Goal: Task Accomplishment & Management: Use online tool/utility

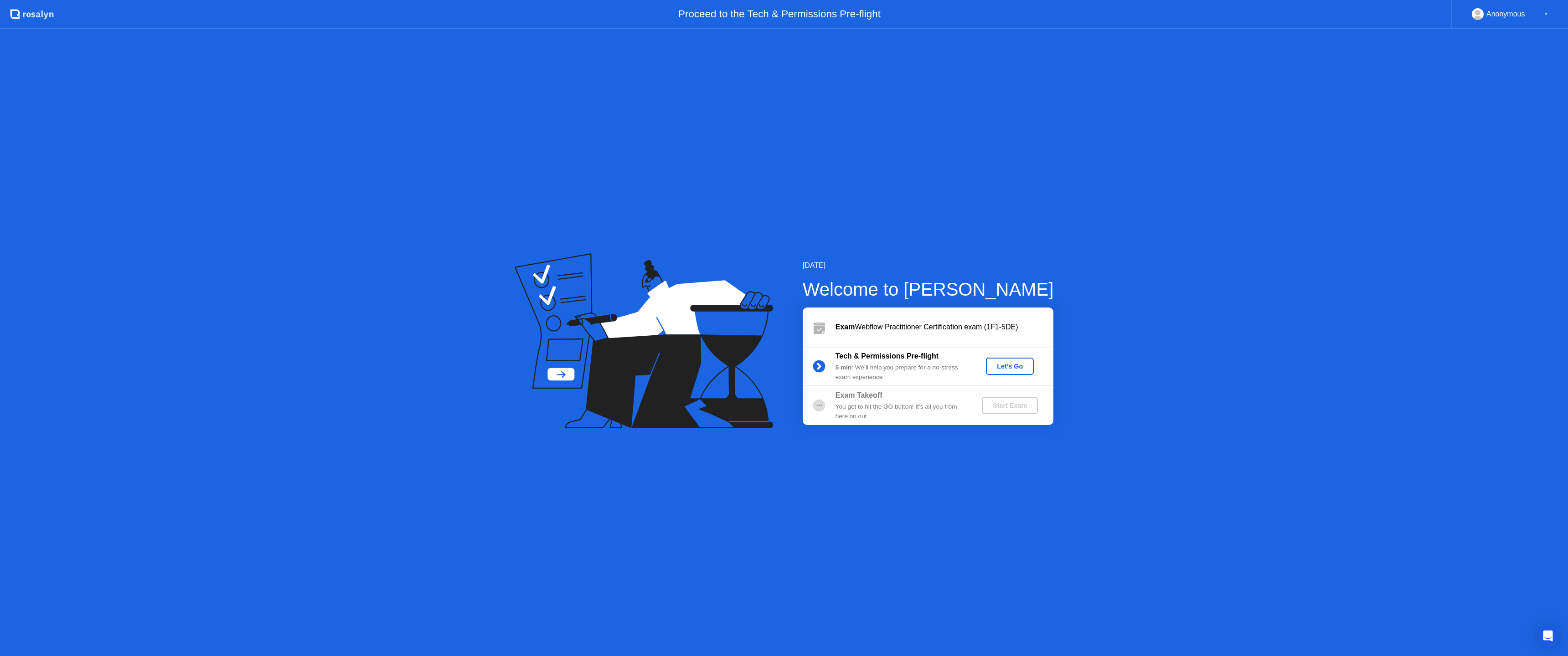
click at [1011, 368] on div "Let's Go" at bounding box center [1010, 366] width 41 height 7
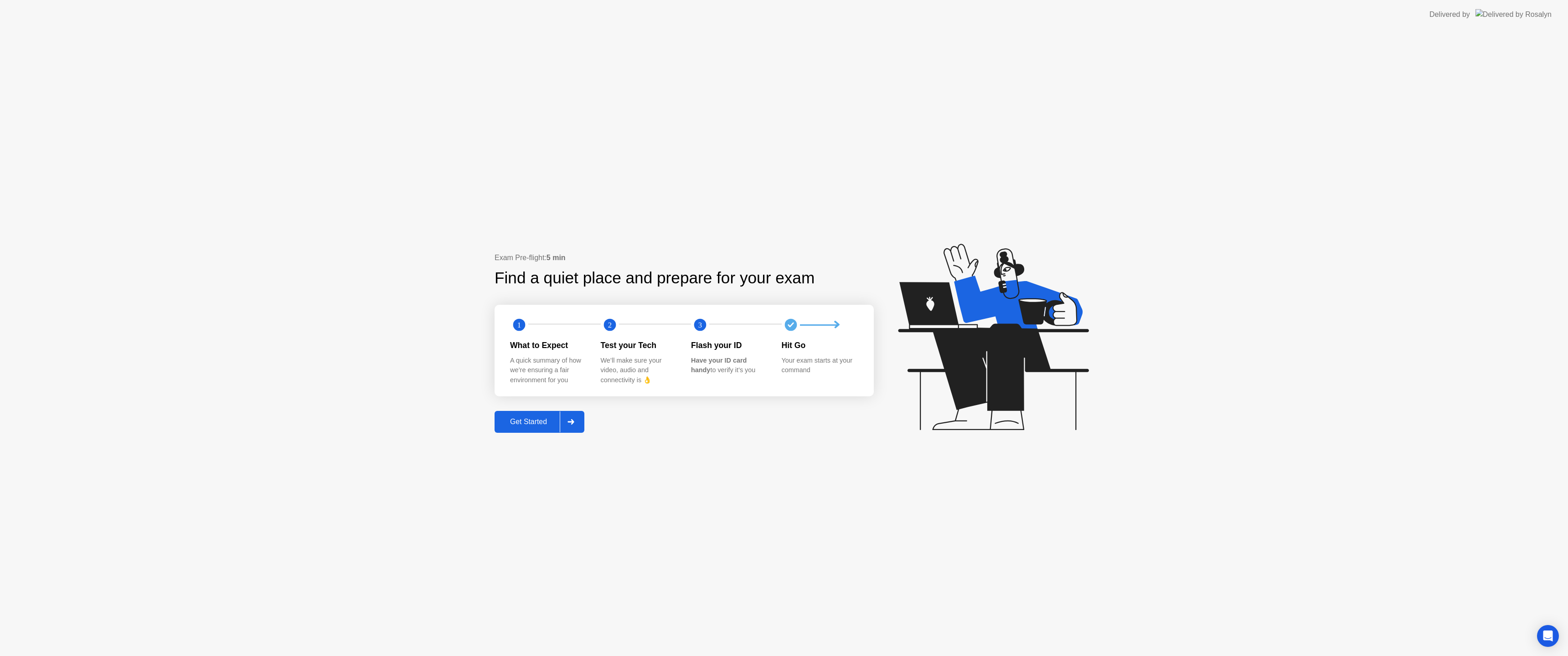
click at [534, 421] on div "Get Started" at bounding box center [528, 422] width 63 height 8
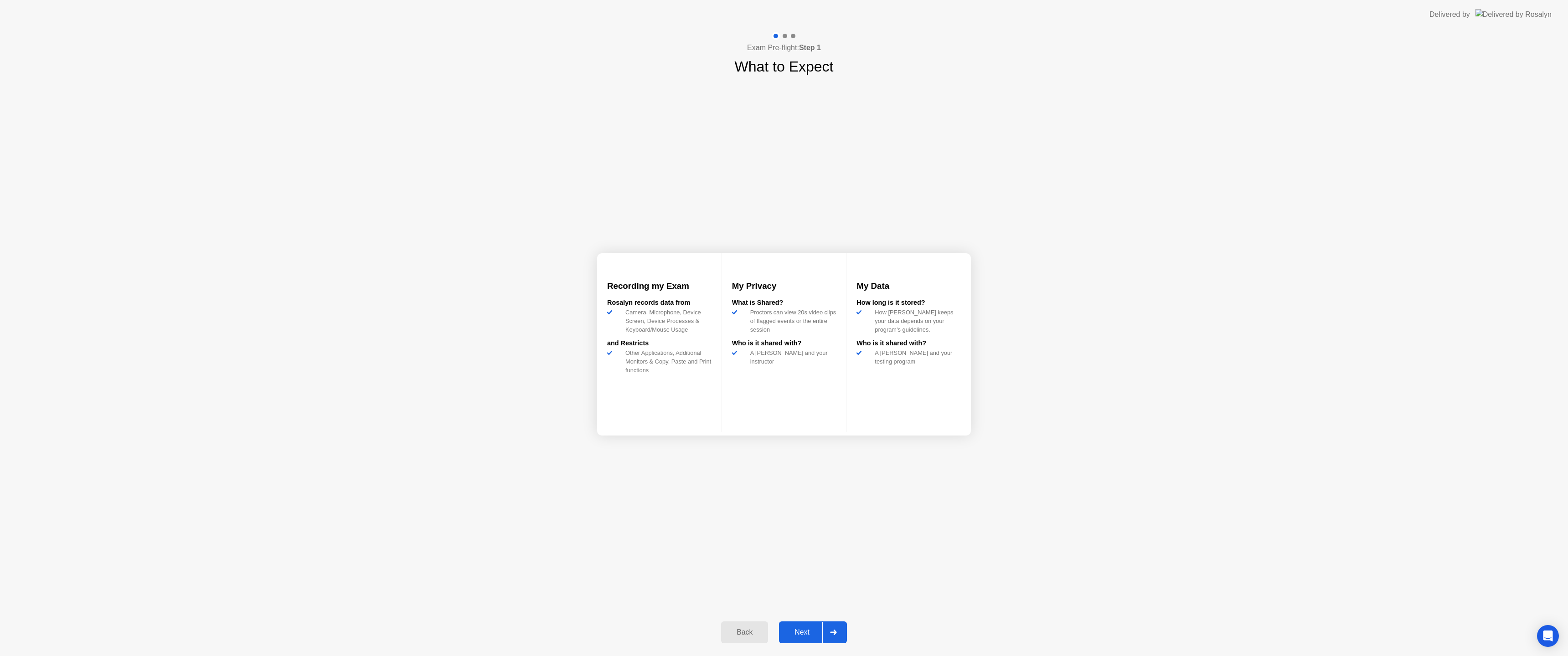
click at [813, 624] on button "Next" at bounding box center [813, 632] width 68 height 22
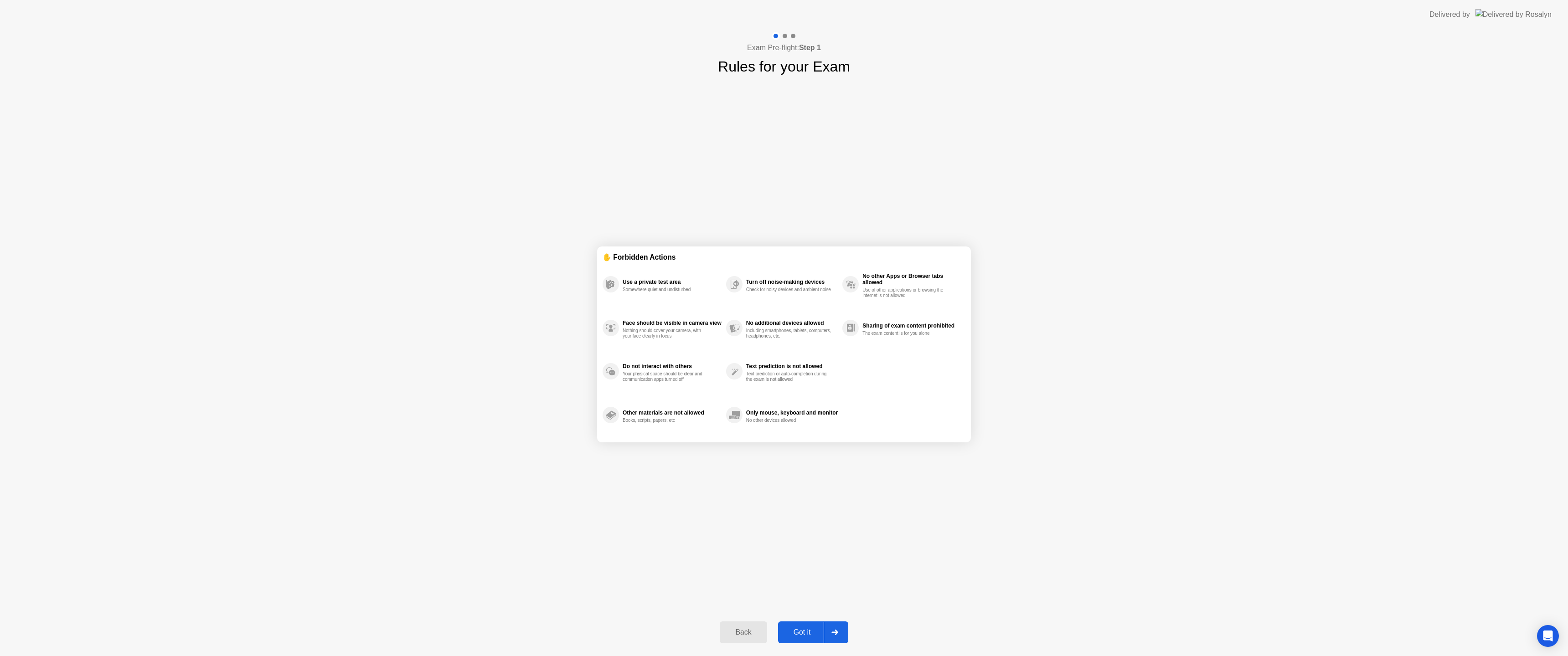
click at [797, 631] on div "Got it" at bounding box center [802, 632] width 43 height 8
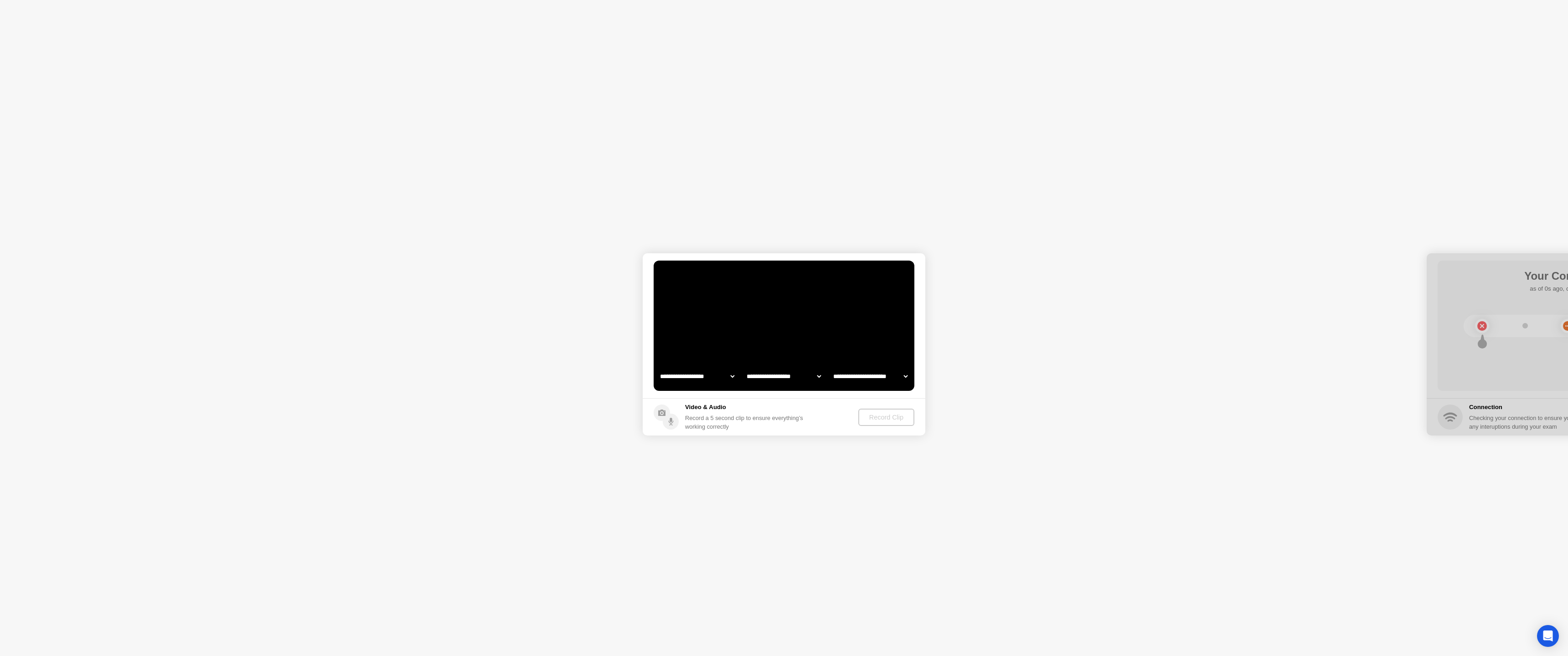
select select "**********"
select select "*******"
drag, startPoint x: 1451, startPoint y: 279, endPoint x: 1110, endPoint y: 355, distance: 349.4
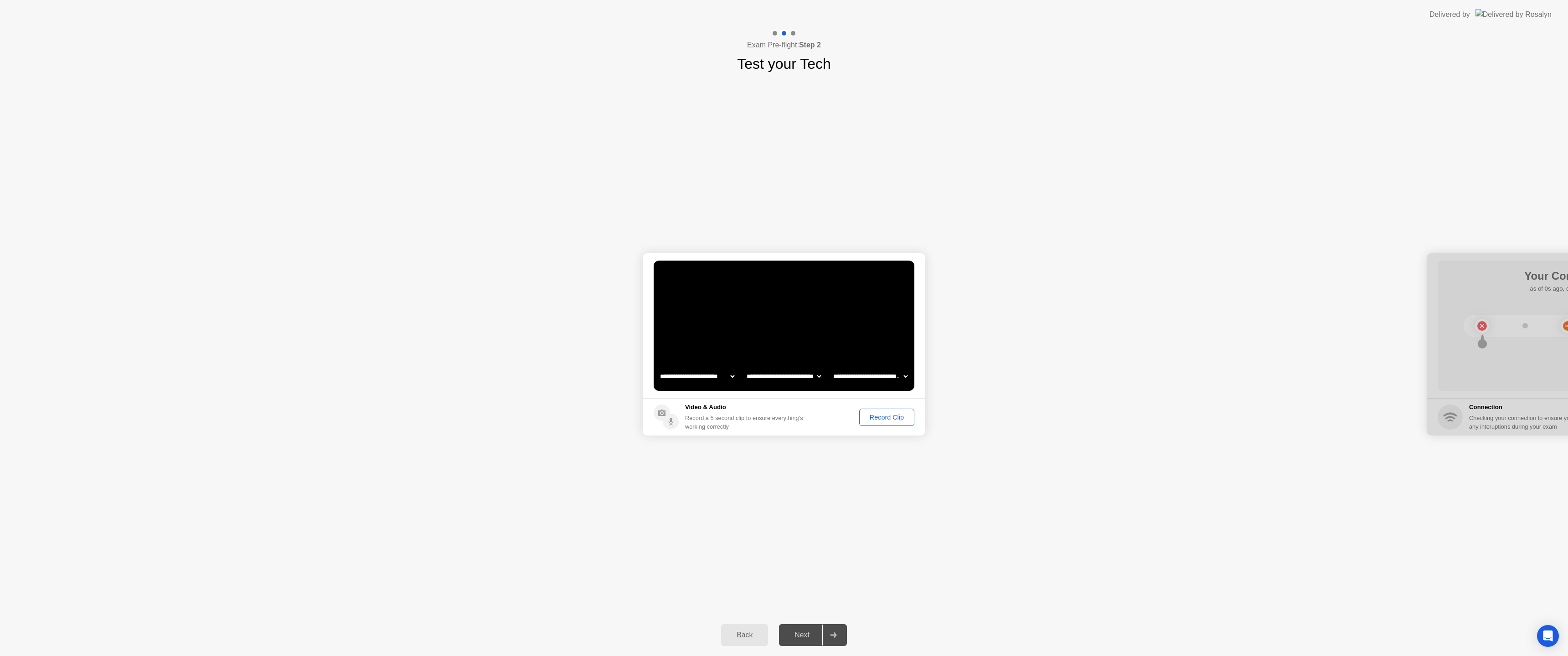
click at [890, 420] on div "Record Clip" at bounding box center [887, 417] width 49 height 7
click at [805, 640] on div "Next" at bounding box center [802, 635] width 41 height 8
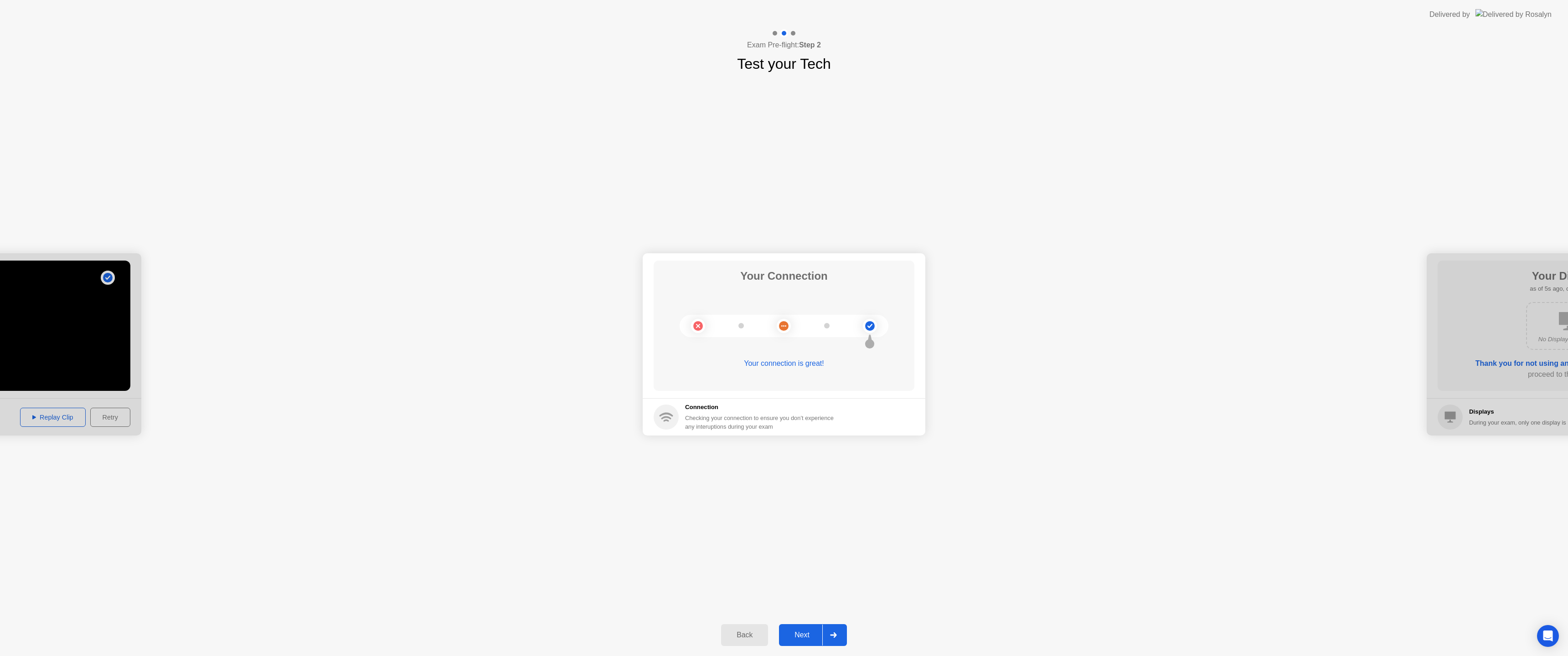
click at [805, 637] on div "Next" at bounding box center [802, 635] width 41 height 8
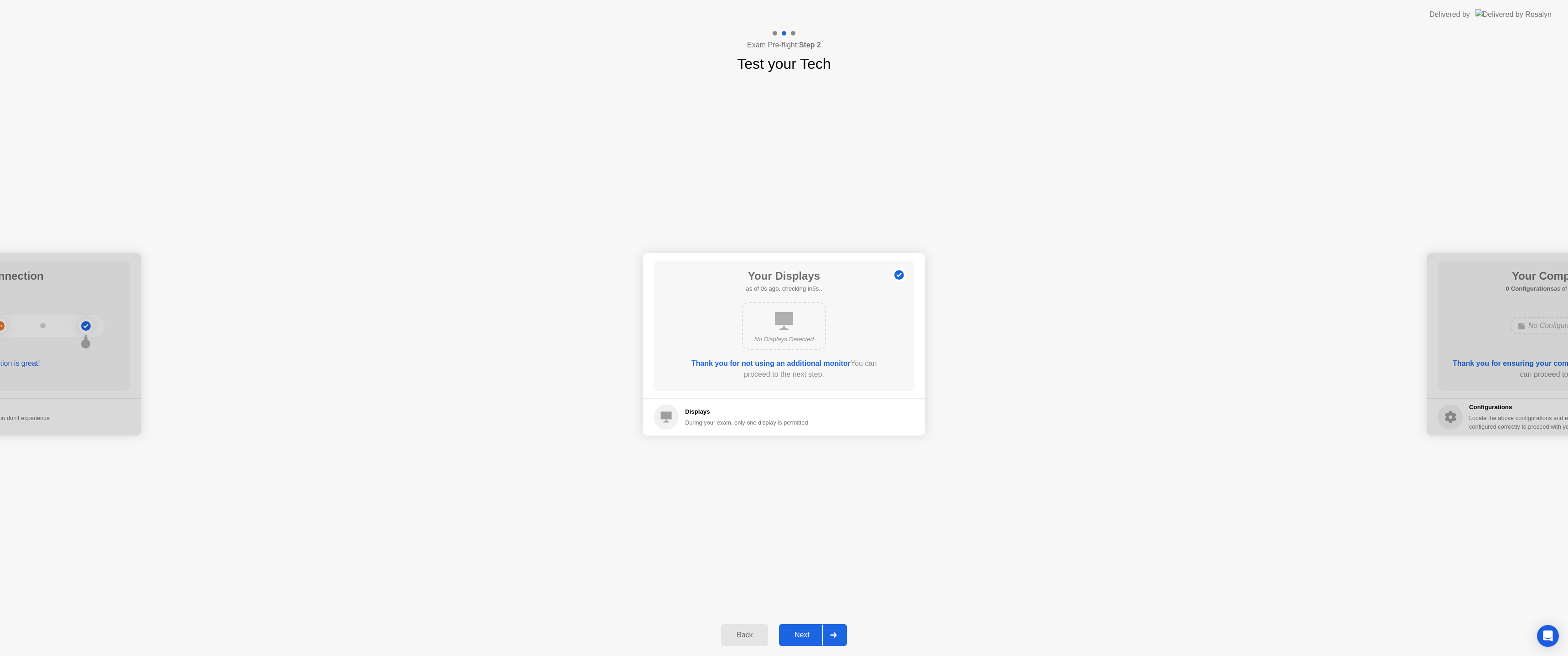
click at [799, 638] on div "Next" at bounding box center [802, 635] width 41 height 8
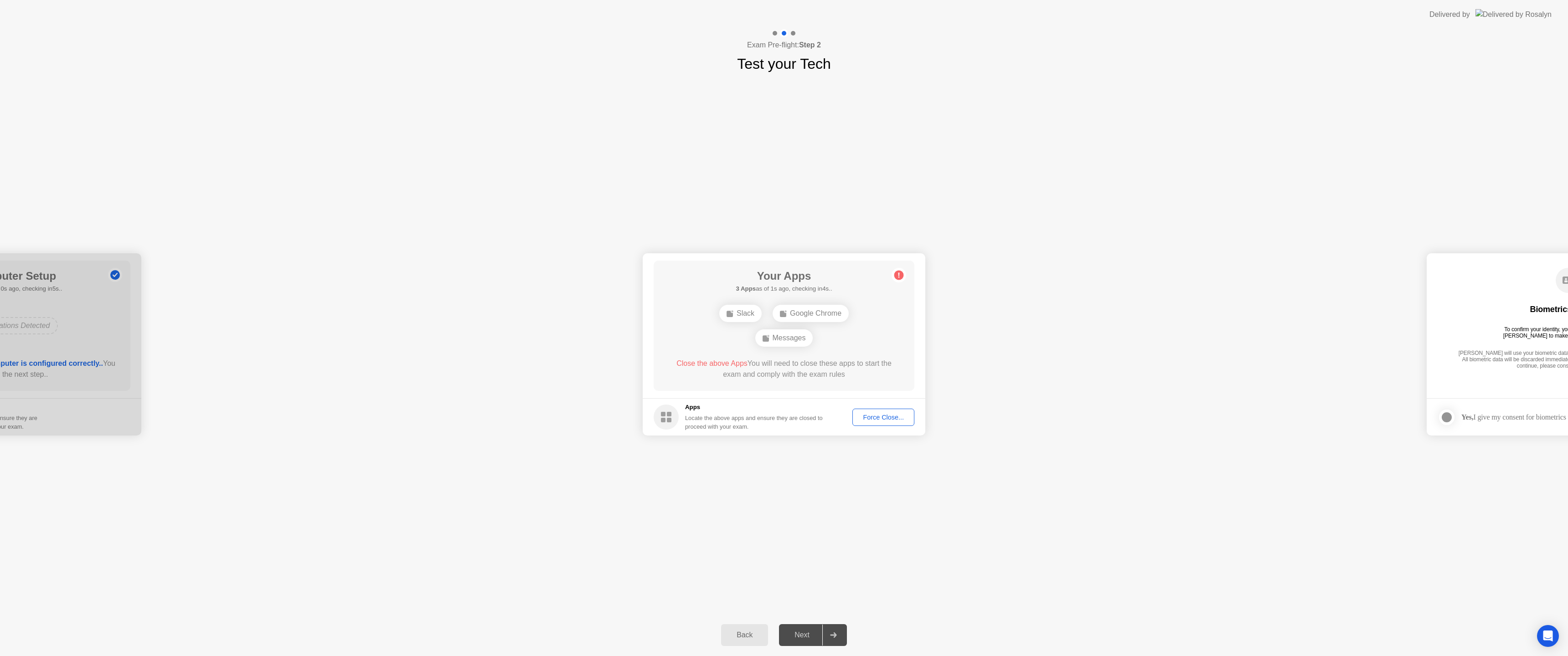
click at [890, 418] on div "Force Close..." at bounding box center [883, 417] width 55 height 7
click at [808, 637] on div "Next" at bounding box center [802, 635] width 41 height 8
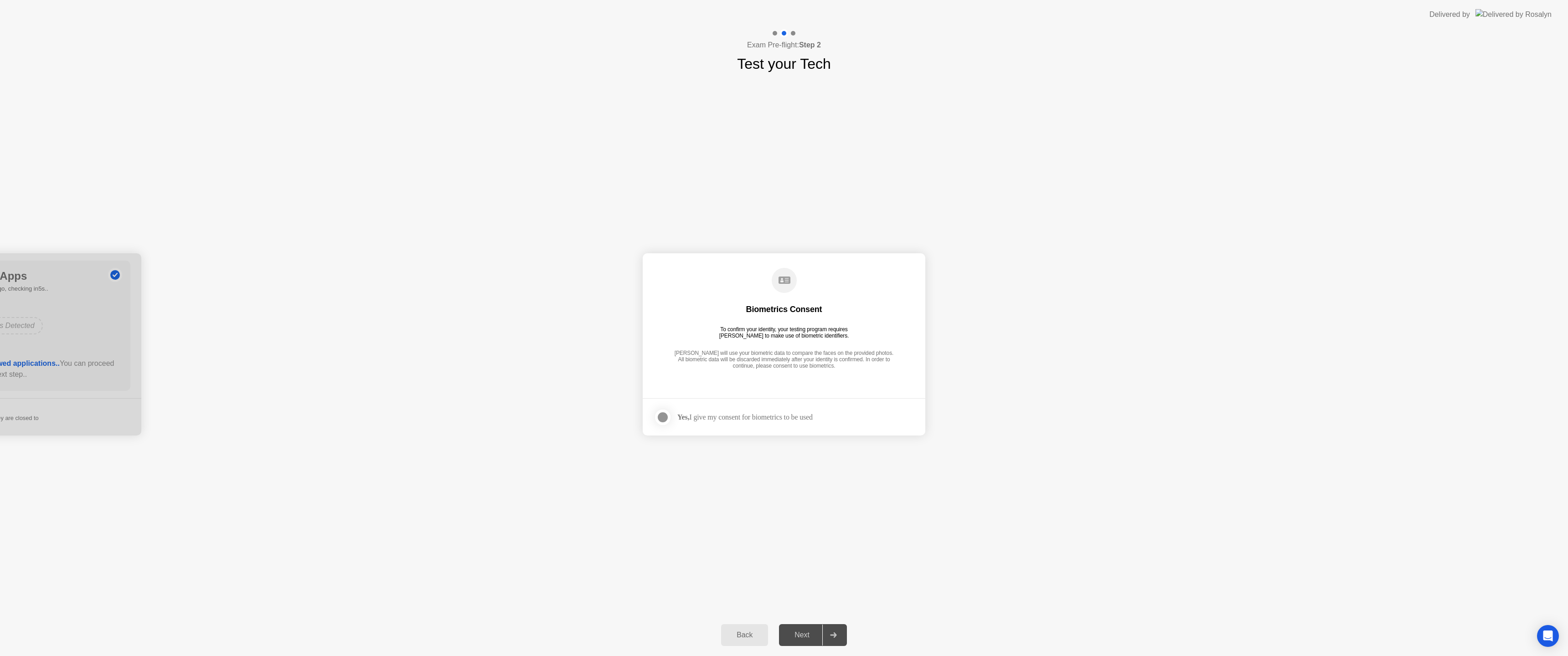
click at [664, 418] on div at bounding box center [663, 417] width 11 height 11
click at [807, 638] on div "Next" at bounding box center [802, 635] width 41 height 8
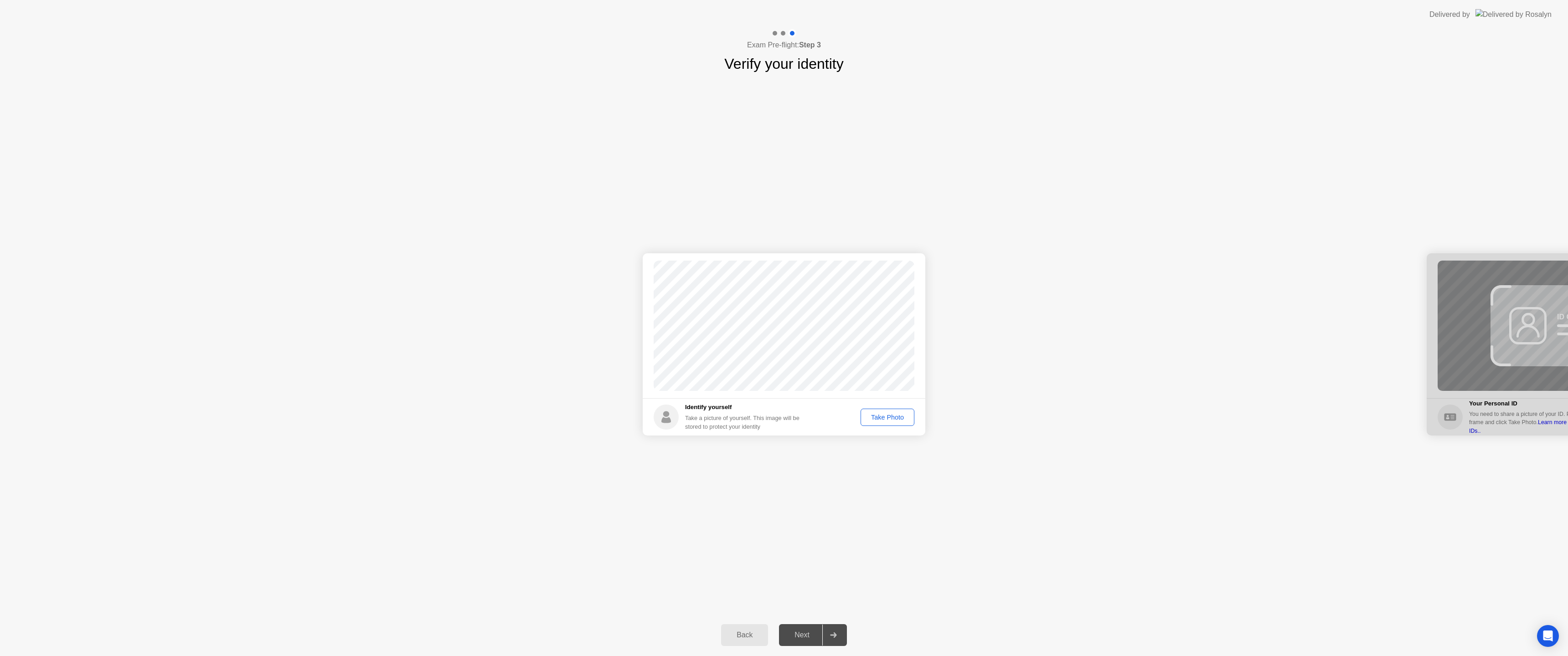
click at [891, 418] on div "Take Photo" at bounding box center [887, 417] width 47 height 7
click at [807, 640] on div "Next" at bounding box center [802, 635] width 41 height 8
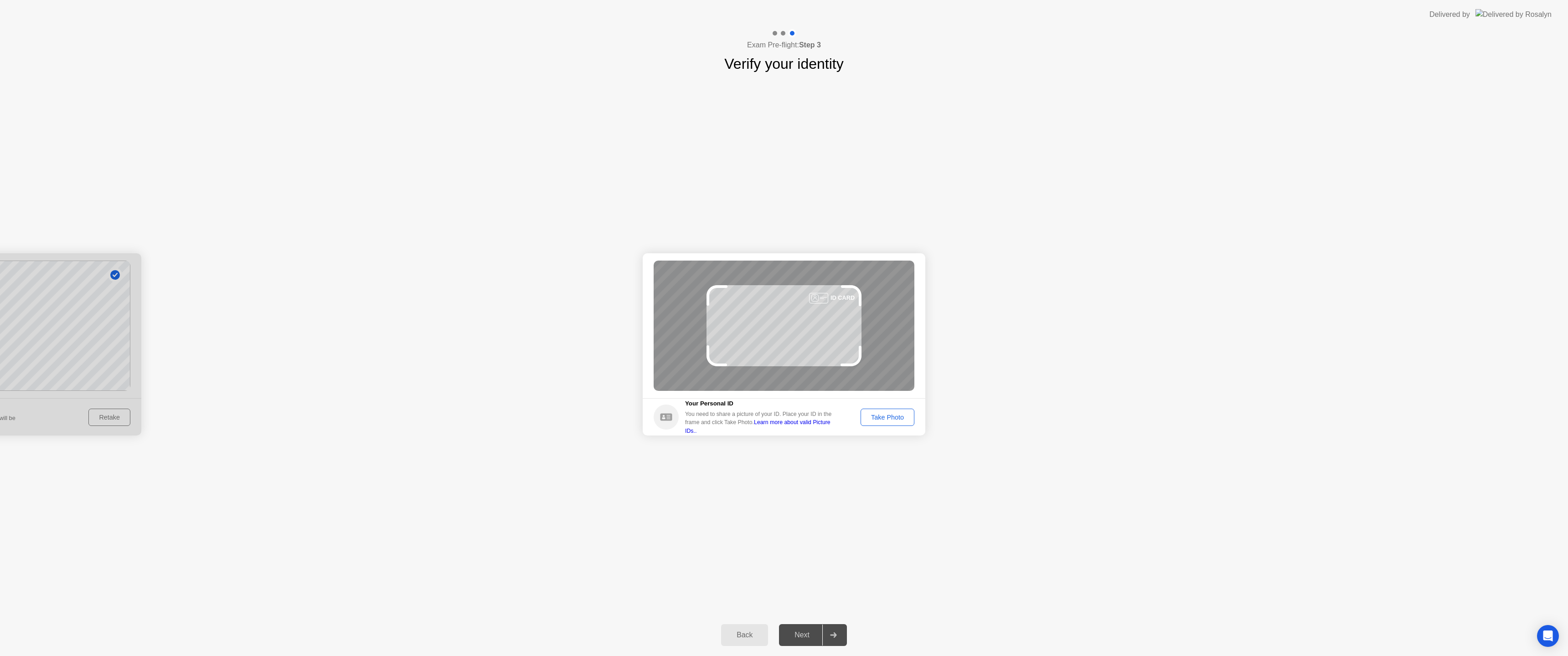
click at [794, 333] on div "ID CARD" at bounding box center [784, 326] width 261 height 130
click at [881, 415] on div "Take Photo" at bounding box center [887, 417] width 47 height 7
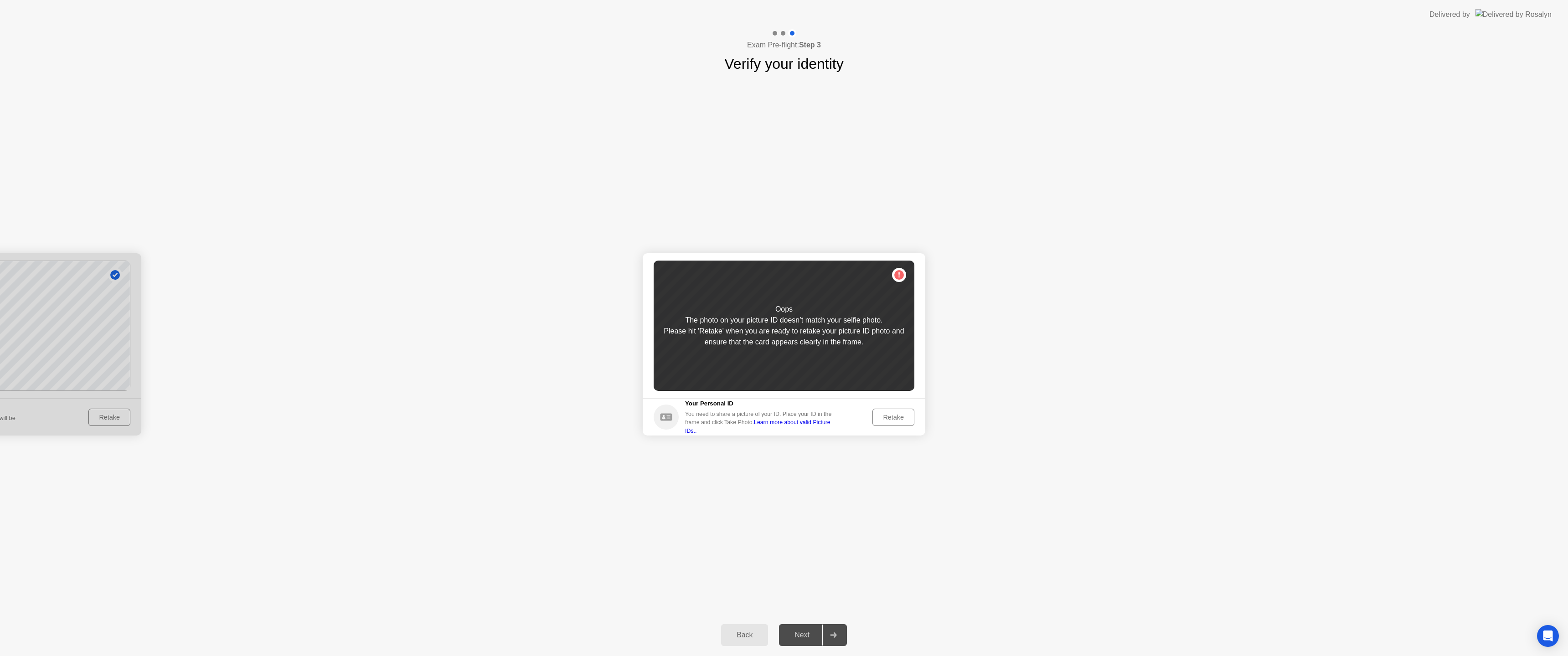
click at [885, 414] on div "Retake" at bounding box center [894, 417] width 35 height 7
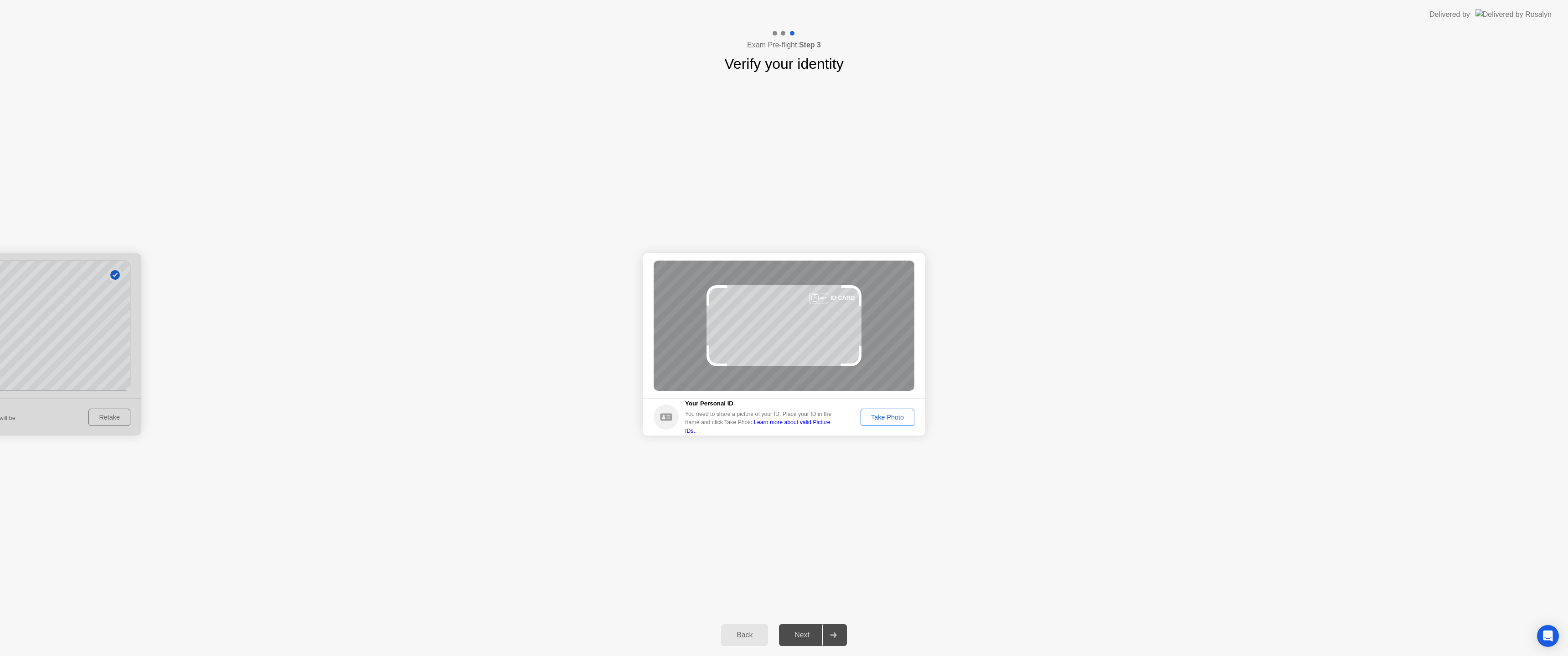
click at [812, 339] on div "ID CARD" at bounding box center [784, 326] width 261 height 130
click at [816, 327] on div "ID CARD" at bounding box center [784, 326] width 261 height 130
click at [894, 416] on div "Take Photo" at bounding box center [887, 417] width 47 height 7
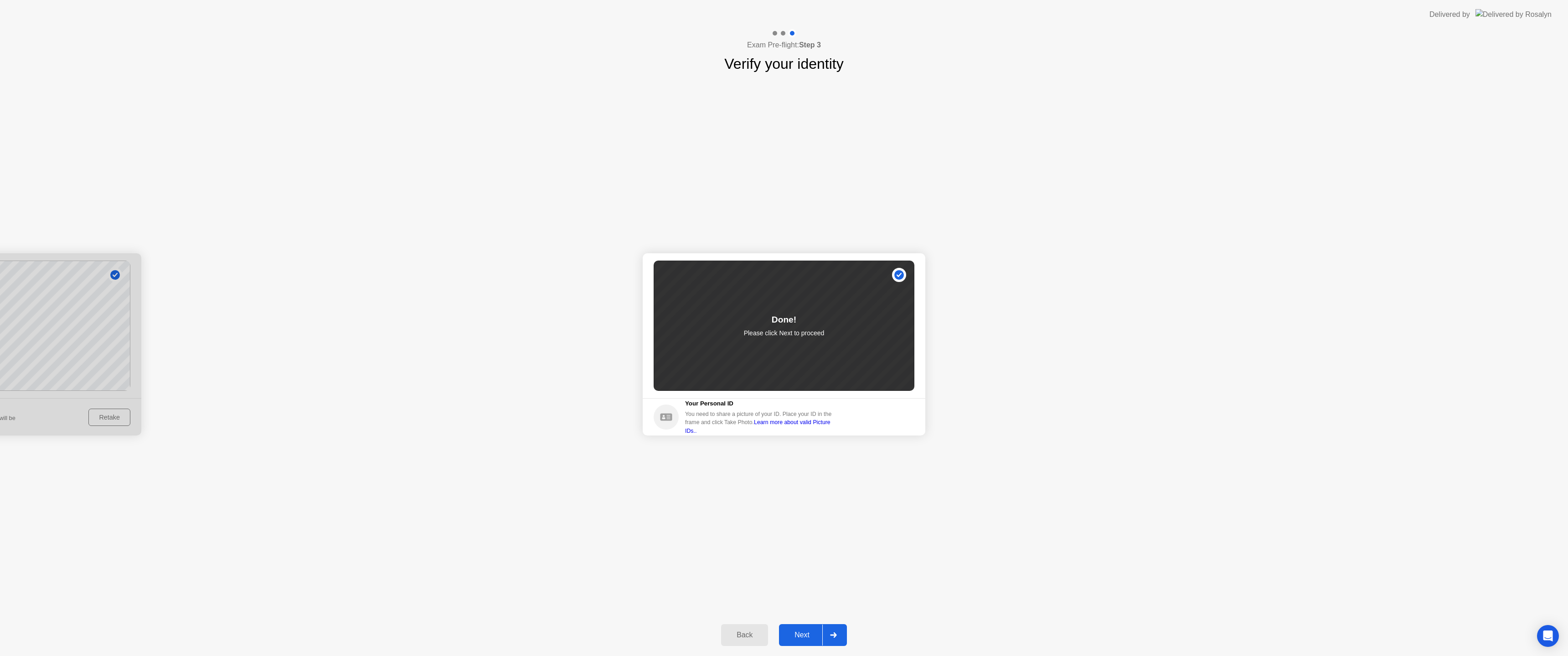
click at [803, 637] on div "Next" at bounding box center [802, 635] width 41 height 8
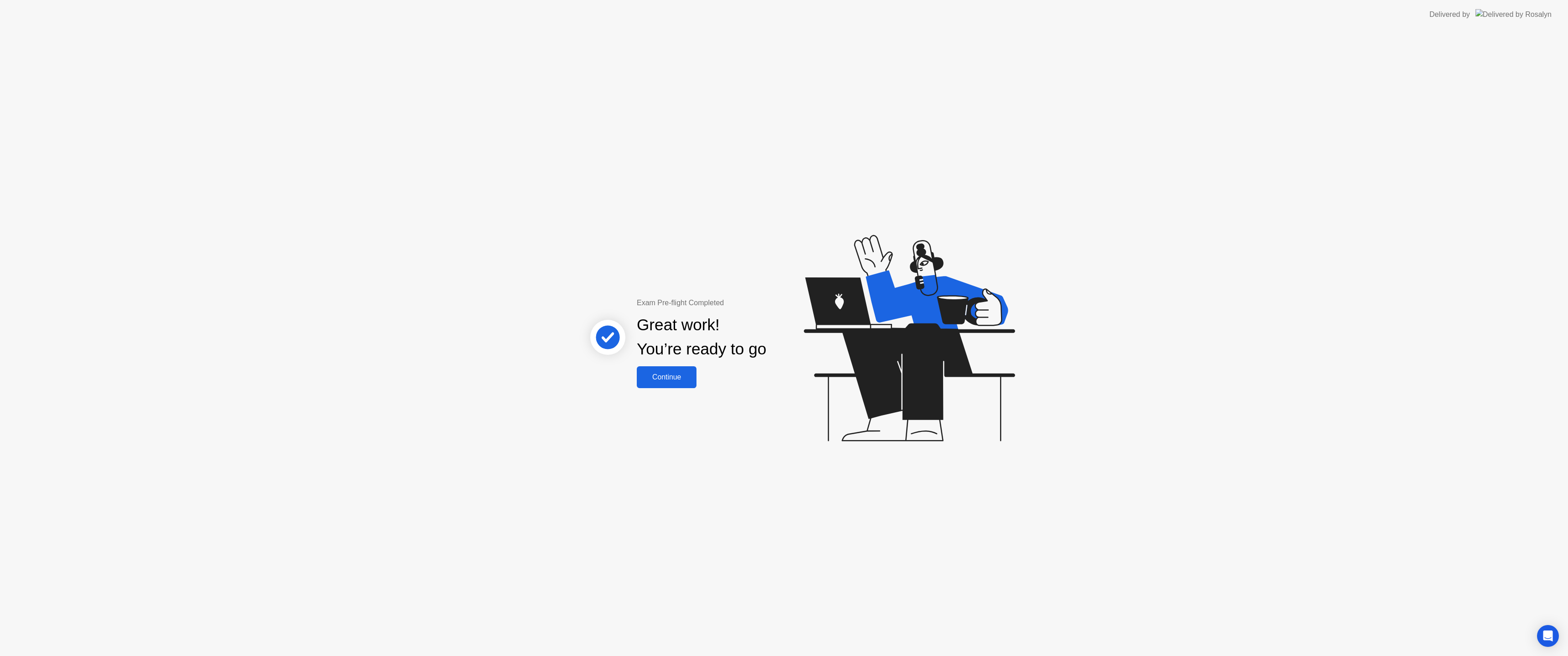
click at [667, 378] on div "Continue" at bounding box center [667, 377] width 54 height 8
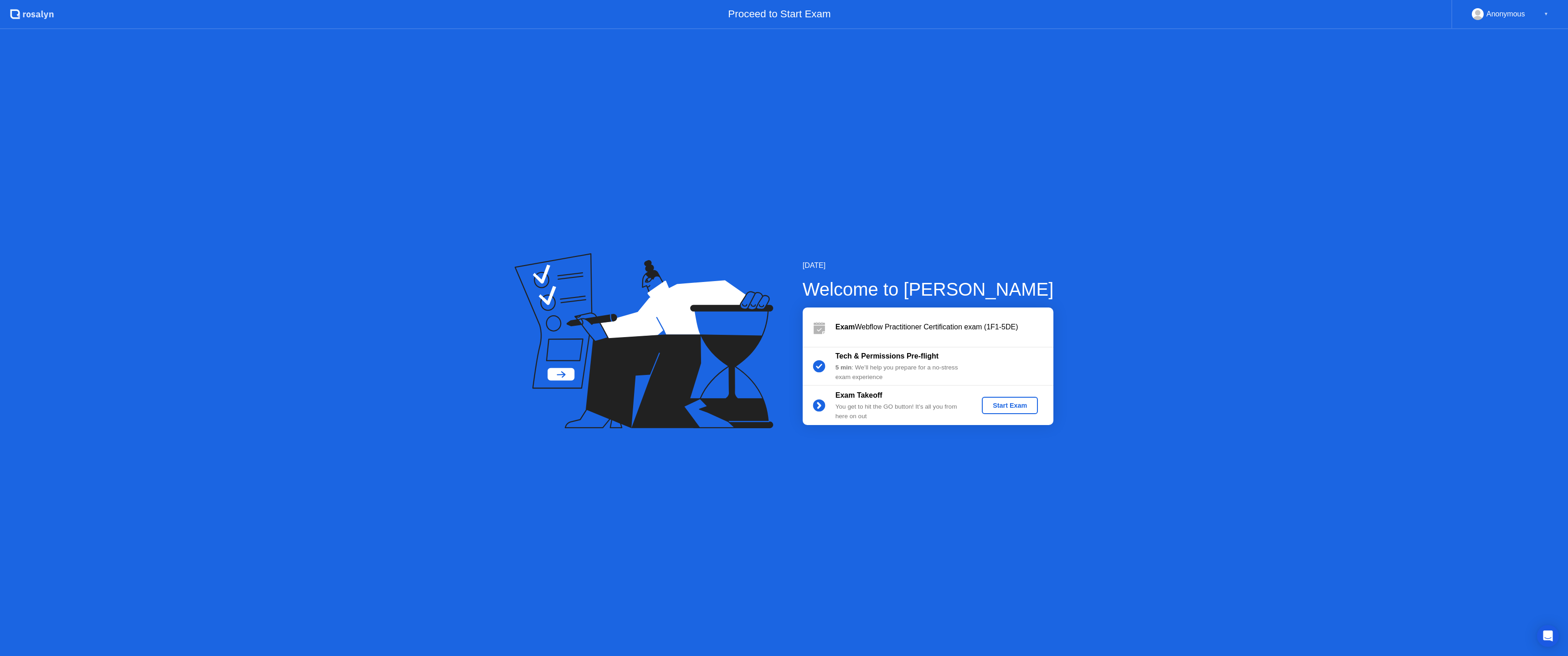
click at [1003, 407] on div "Start Exam" at bounding box center [1010, 405] width 49 height 7
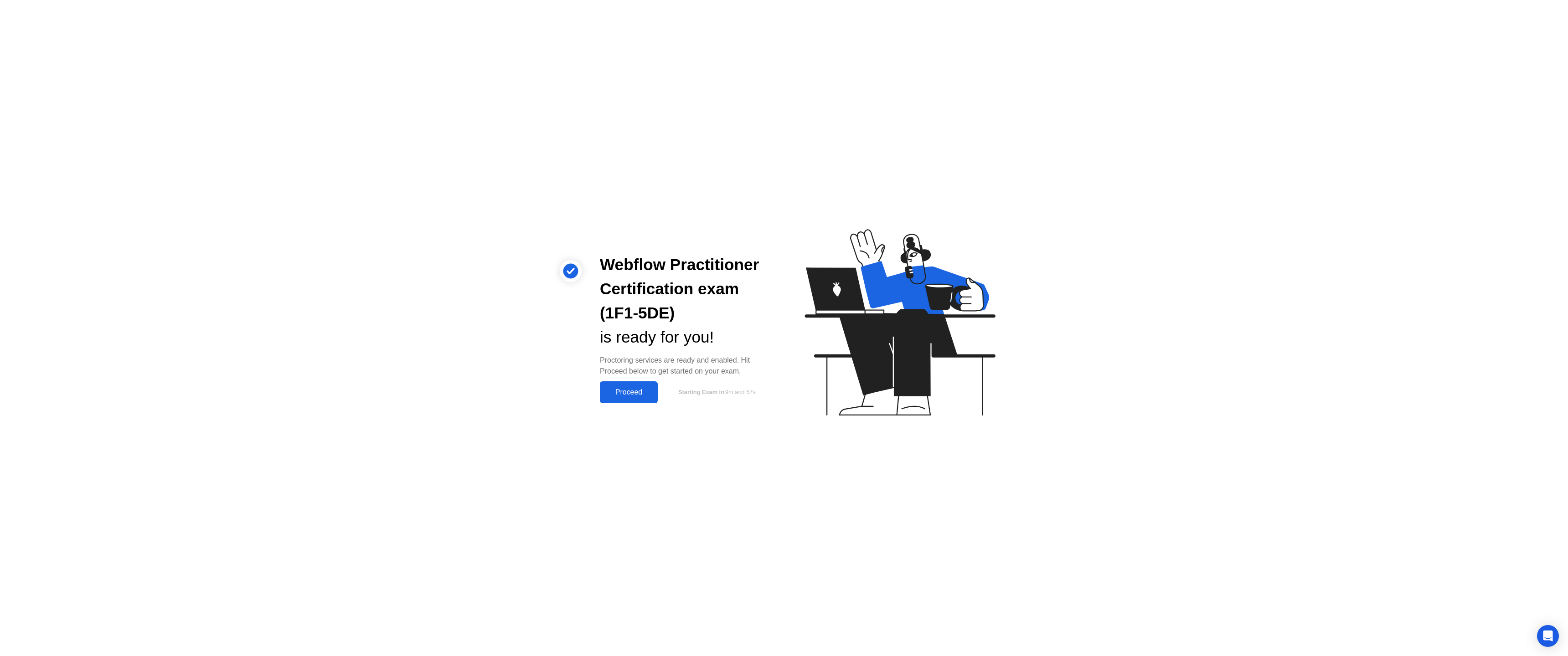
click at [639, 393] on div "Proceed" at bounding box center [629, 392] width 52 height 8
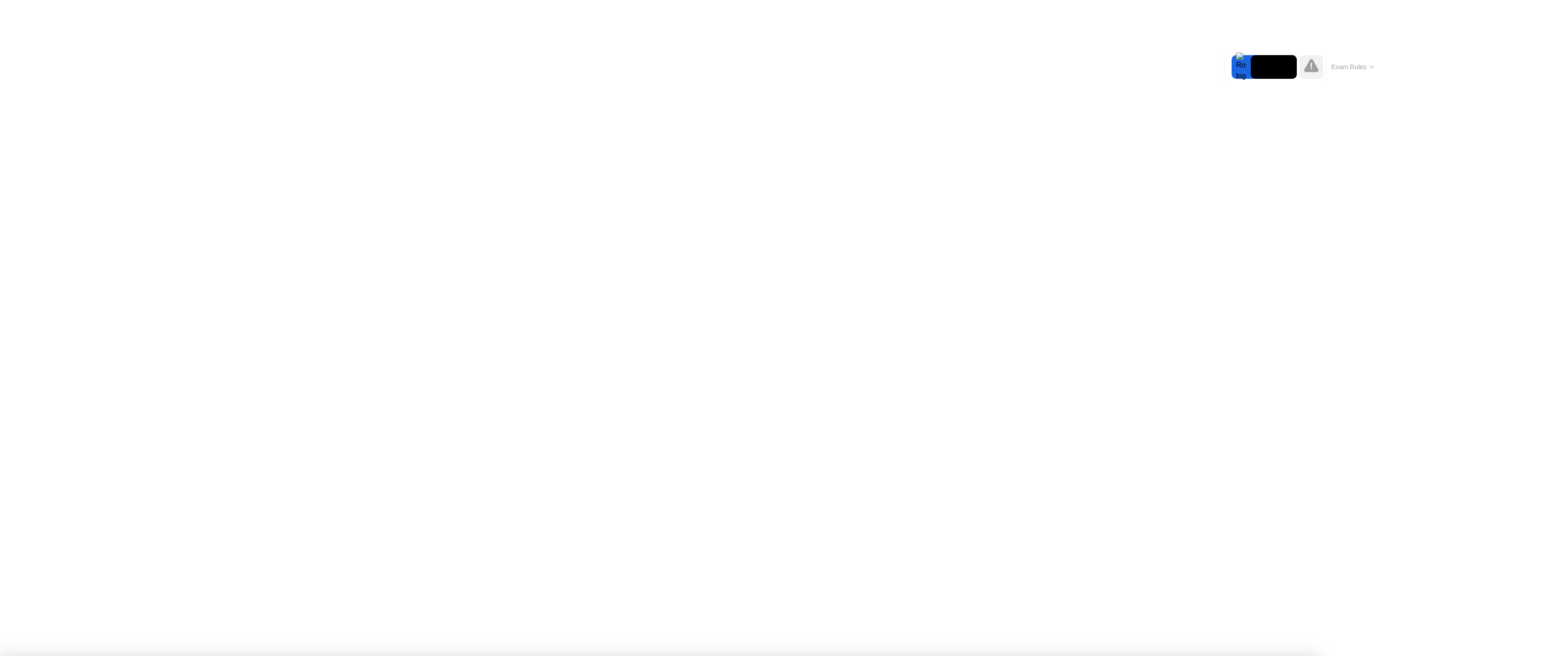
click div "End Proctoring Session"
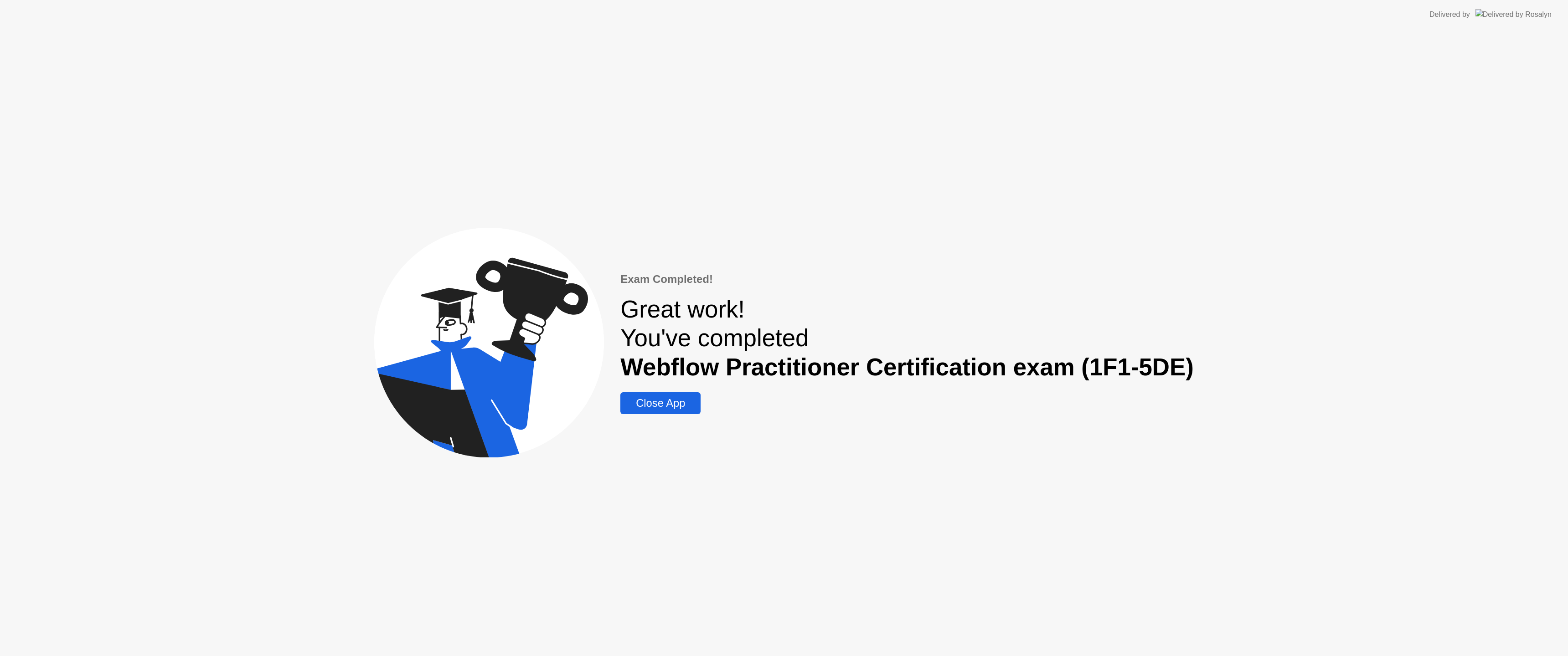
click at [668, 402] on div "Close App" at bounding box center [660, 403] width 75 height 13
